Goal: Find specific page/section

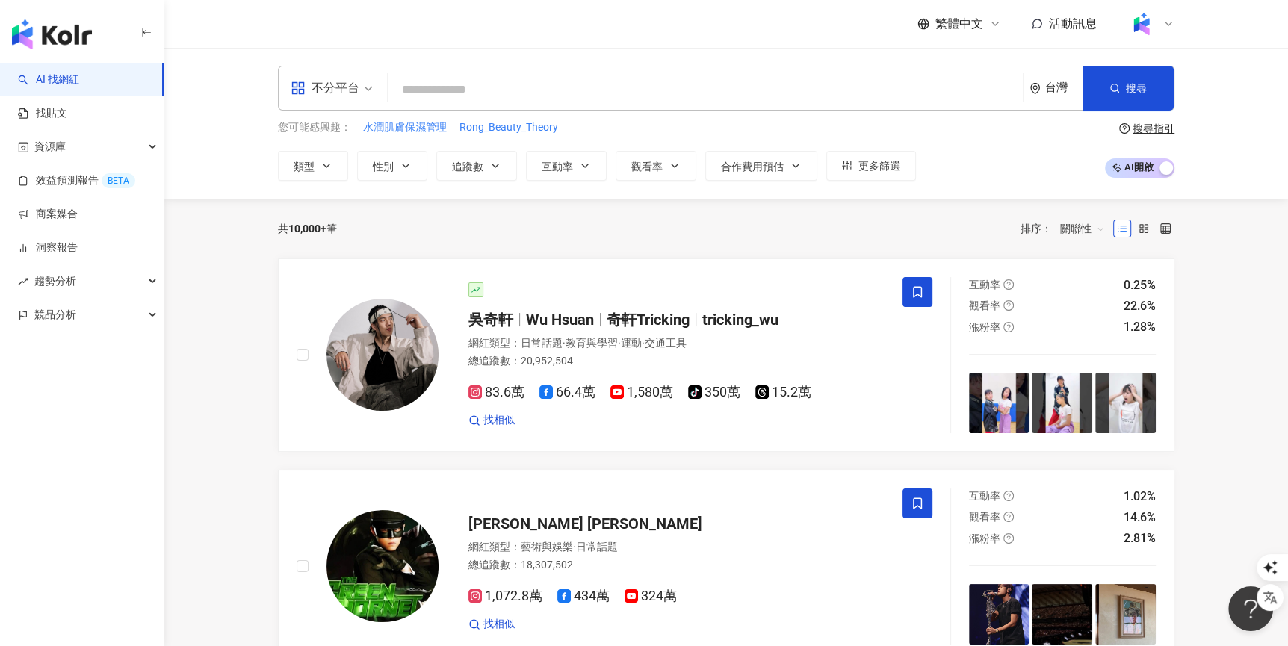
click at [635, 85] on input "search" at bounding box center [705, 89] width 623 height 28
click at [67, 111] on link "找貼文" at bounding box center [42, 113] width 49 height 15
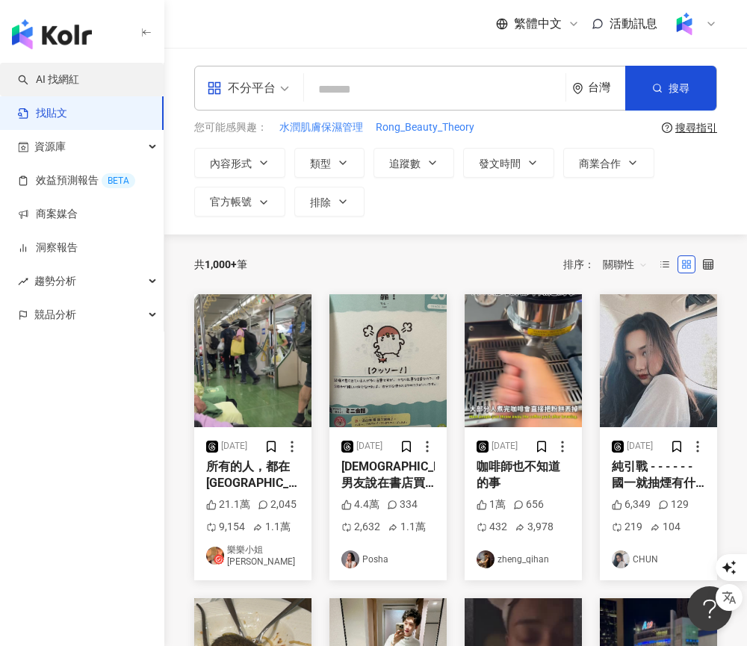
click at [50, 75] on link "AI 找網紅" at bounding box center [48, 79] width 61 height 15
